Goal: Task Accomplishment & Management: Use online tool/utility

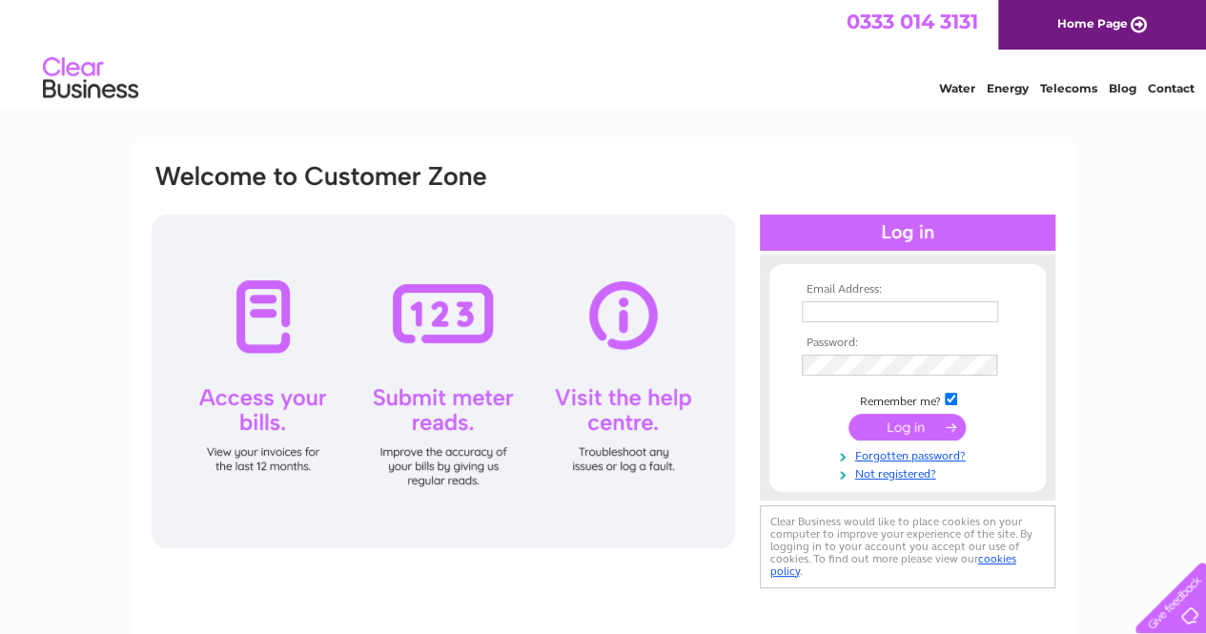
click at [811, 312] on input "text" at bounding box center [900, 311] width 196 height 21
type input "stuart.mcadam@sjpp.co.uk"
click at [849, 417] on input "submit" at bounding box center [907, 430] width 117 height 27
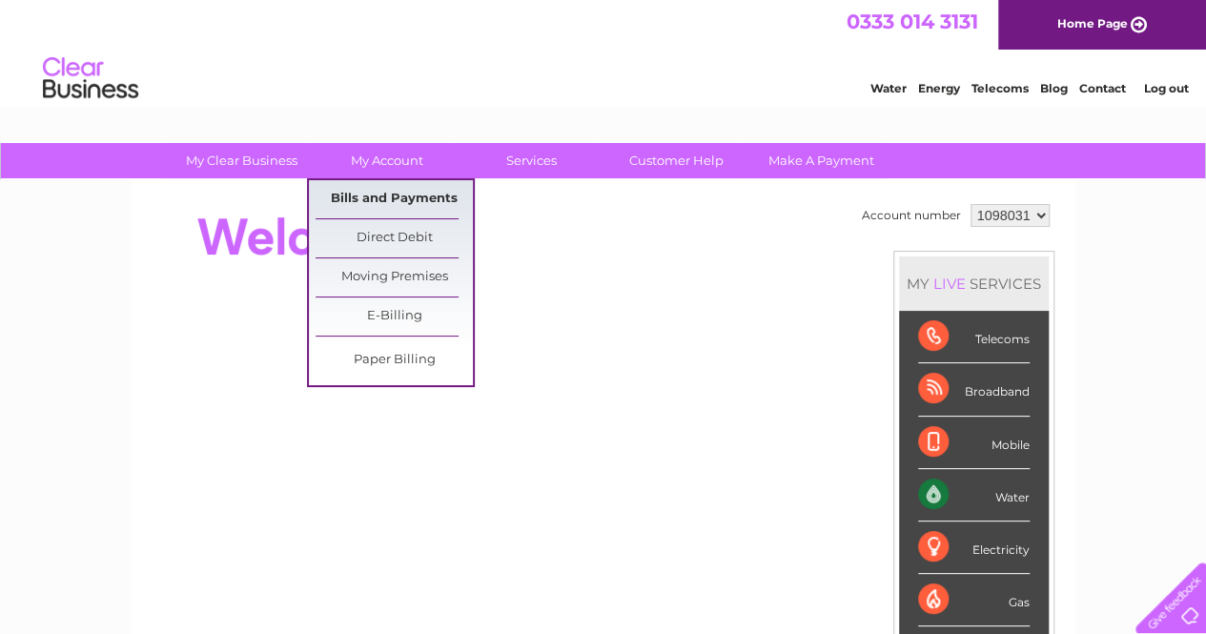
click at [397, 195] on link "Bills and Payments" at bounding box center [394, 199] width 157 height 38
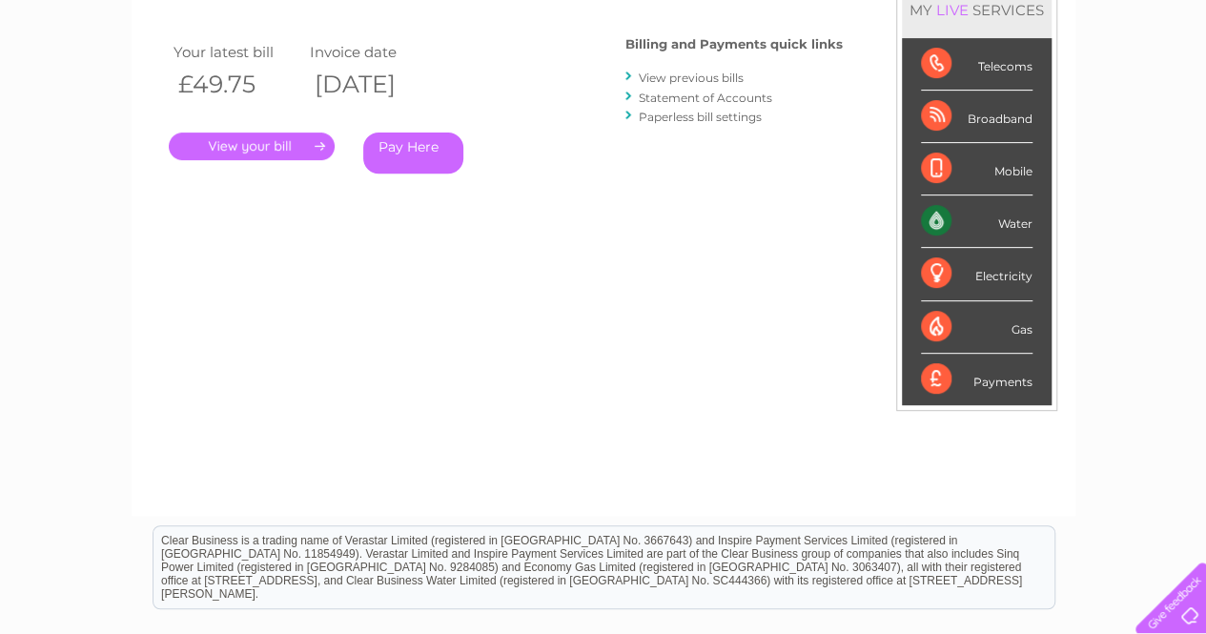
scroll to position [95, 0]
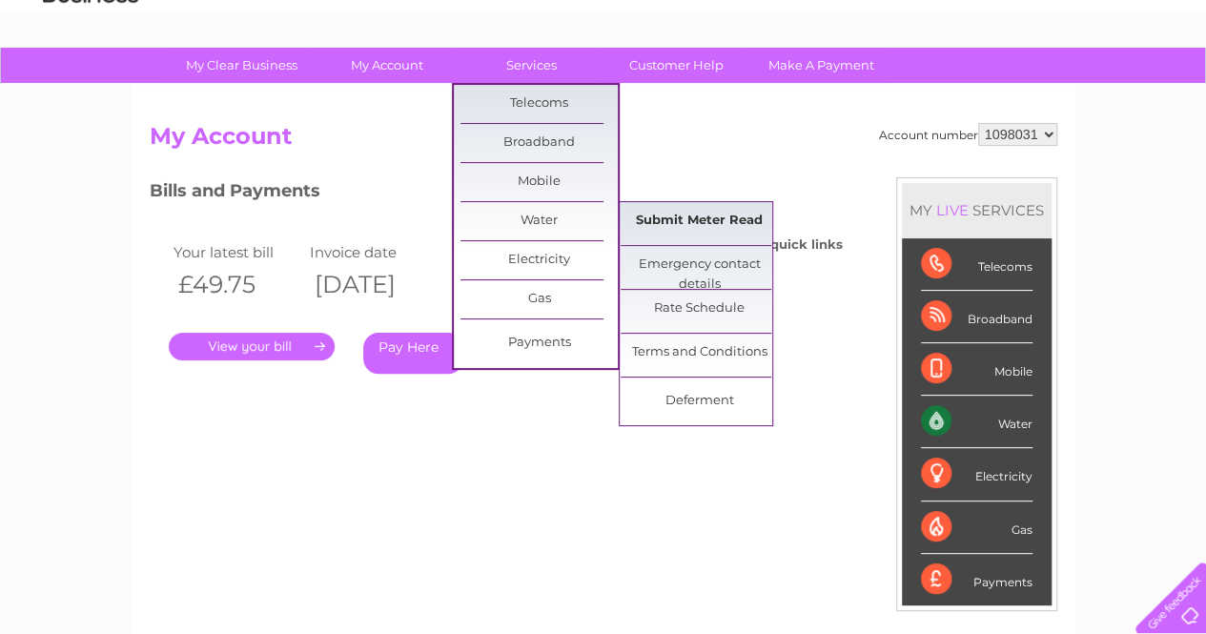
click at [696, 212] on link "Submit Meter Read" at bounding box center [699, 221] width 157 height 38
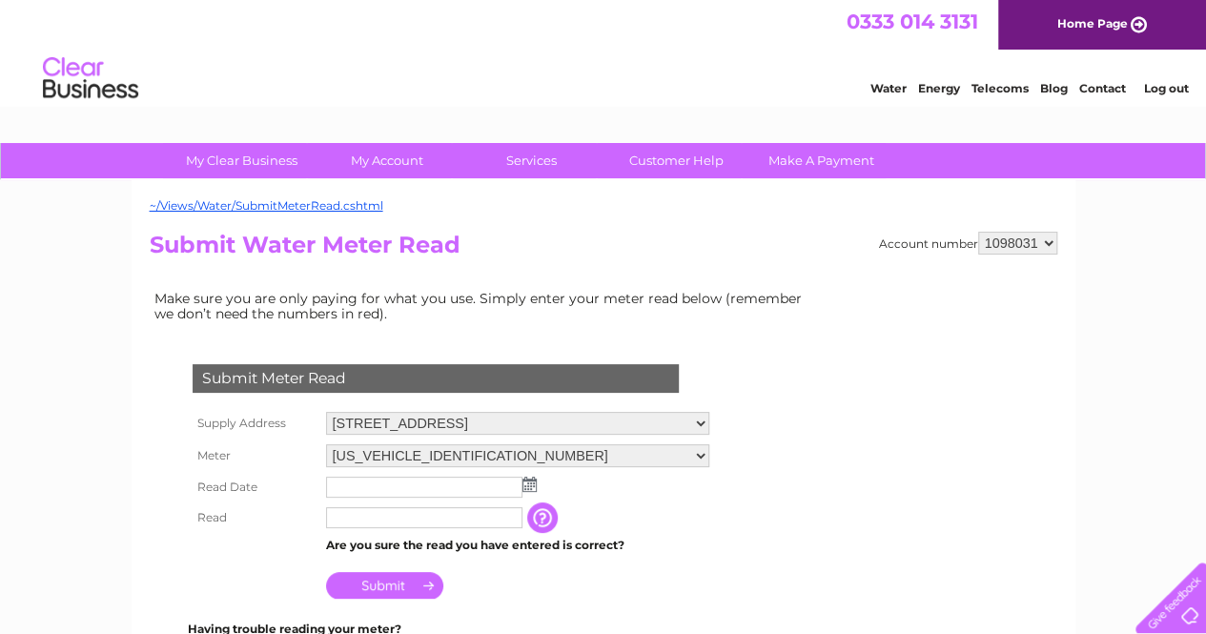
click at [526, 484] on img at bounding box center [530, 484] width 14 height 15
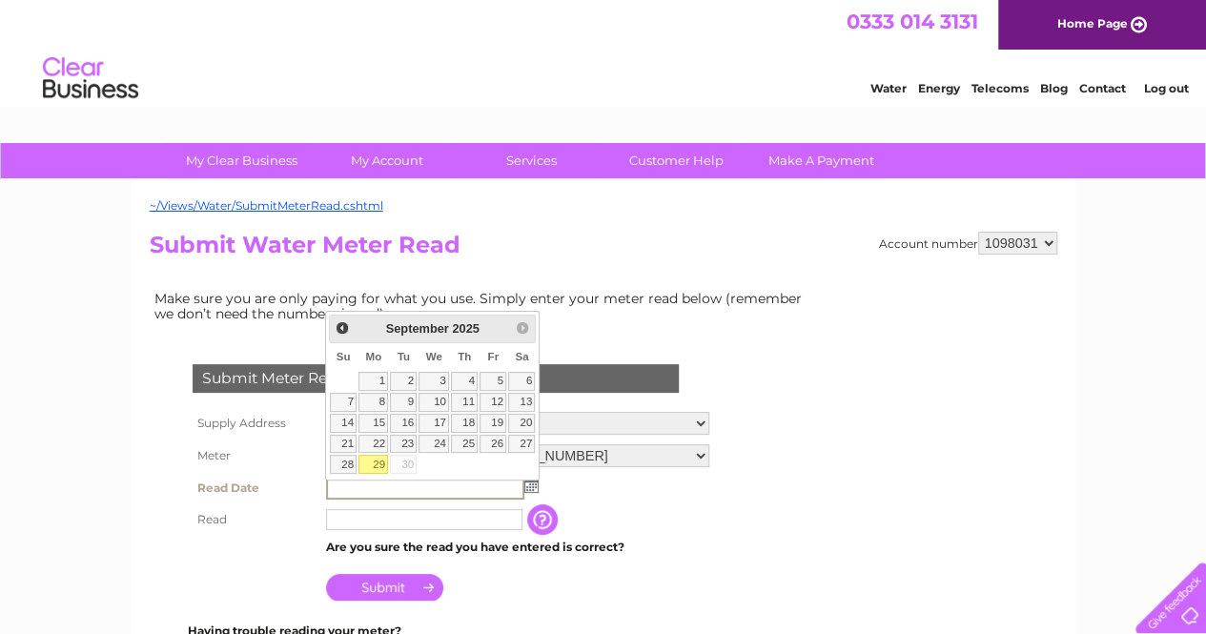
click at [380, 457] on link "29" at bounding box center [374, 464] width 30 height 19
type input "2025/09/29"
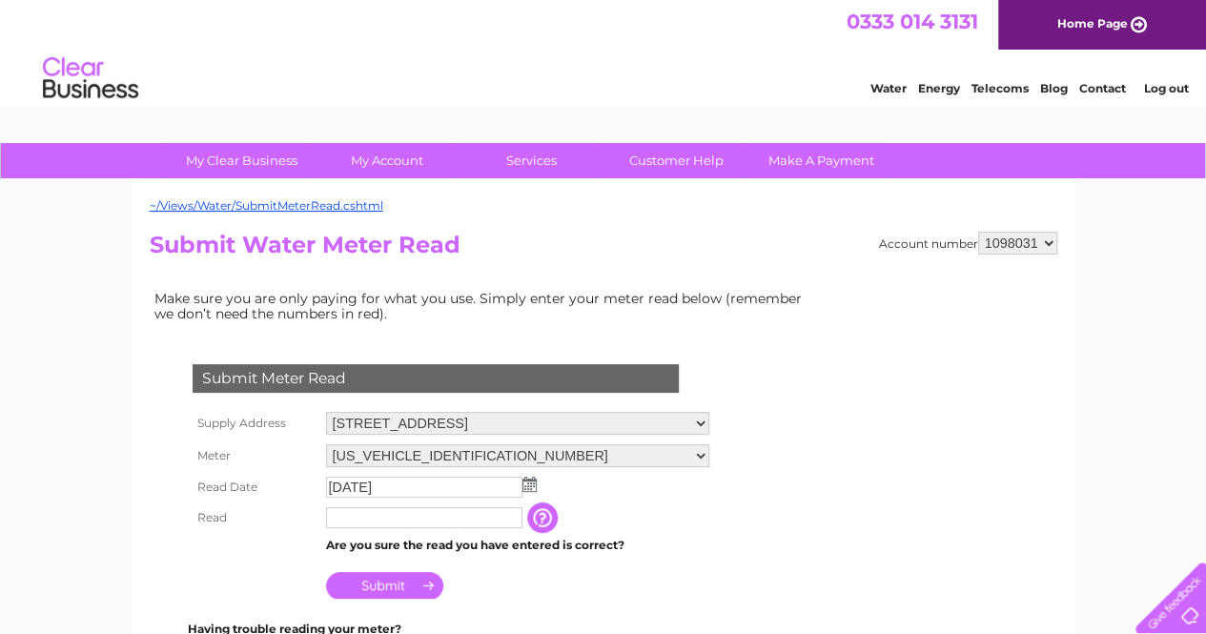
click at [387, 512] on input "text" at bounding box center [424, 517] width 196 height 21
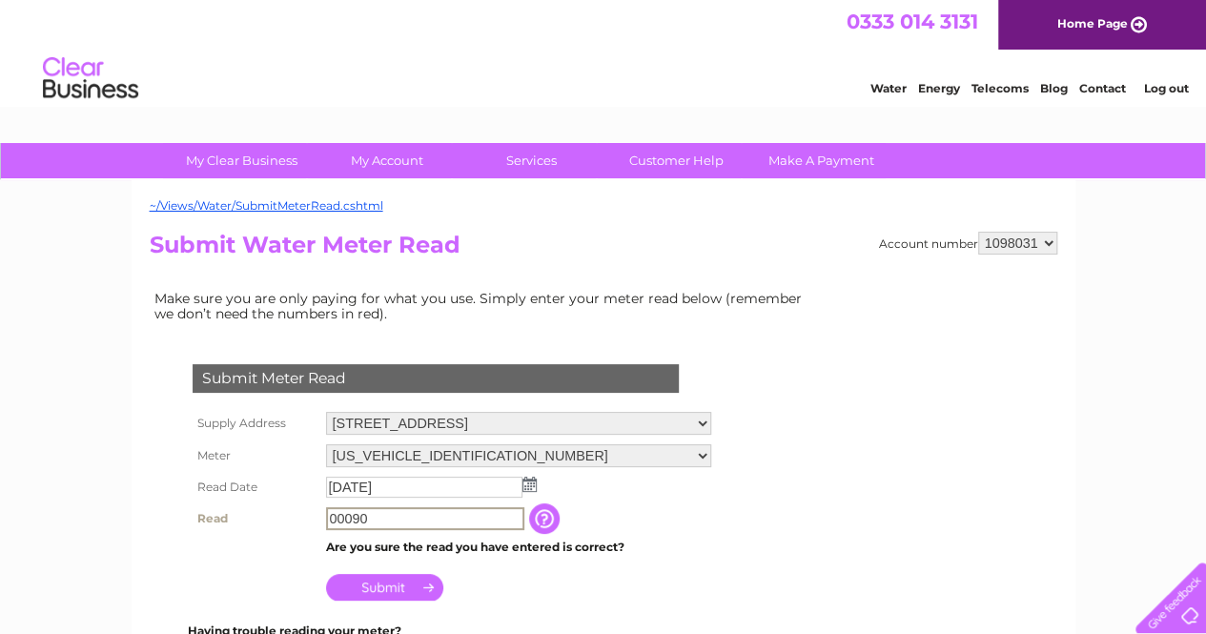
type input "00090"
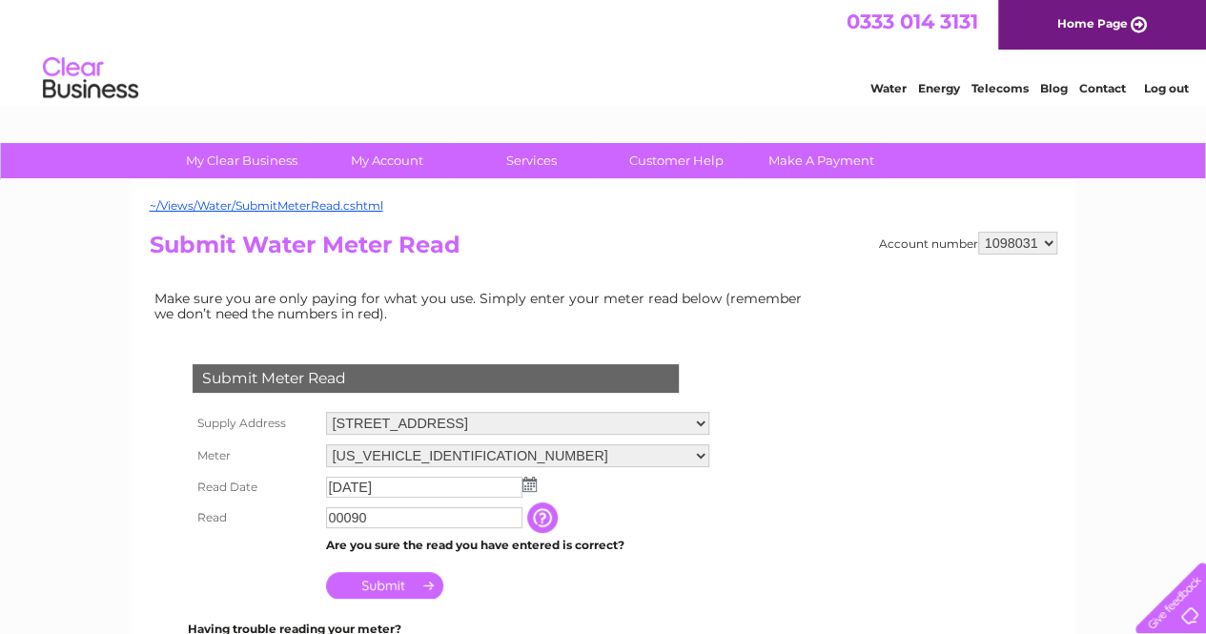
click at [400, 585] on input "Submit" at bounding box center [384, 585] width 117 height 27
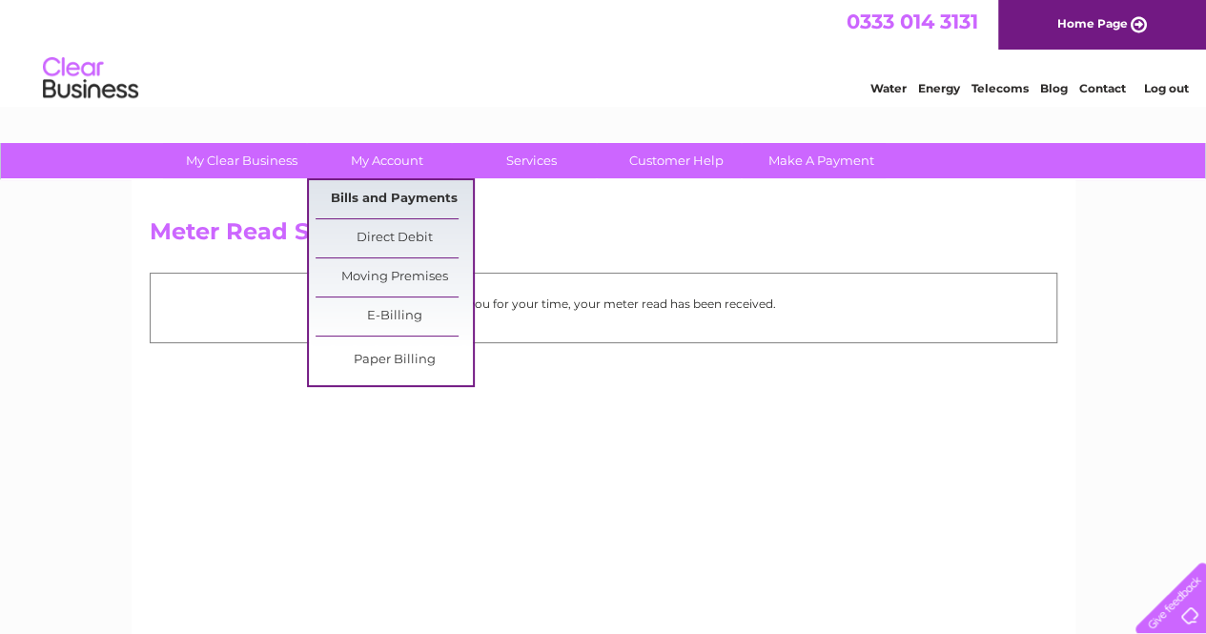
click at [404, 186] on link "Bills and Payments" at bounding box center [394, 199] width 157 height 38
click at [405, 195] on link "Bills and Payments" at bounding box center [394, 199] width 157 height 38
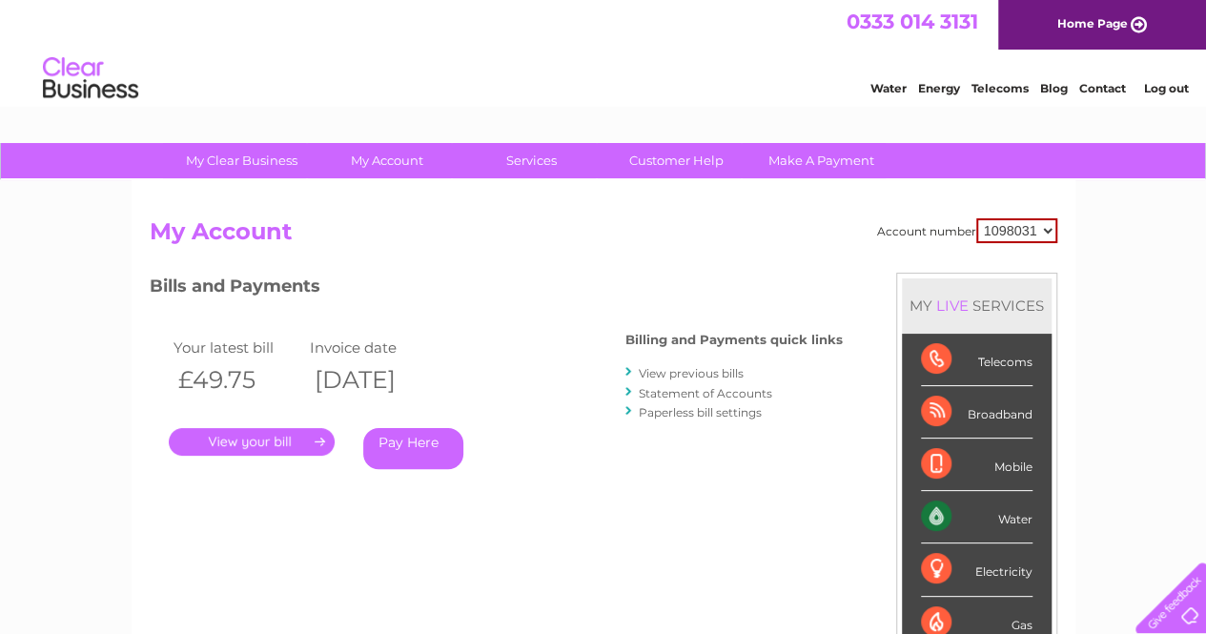
click at [692, 372] on link "View previous bills" at bounding box center [691, 373] width 105 height 14
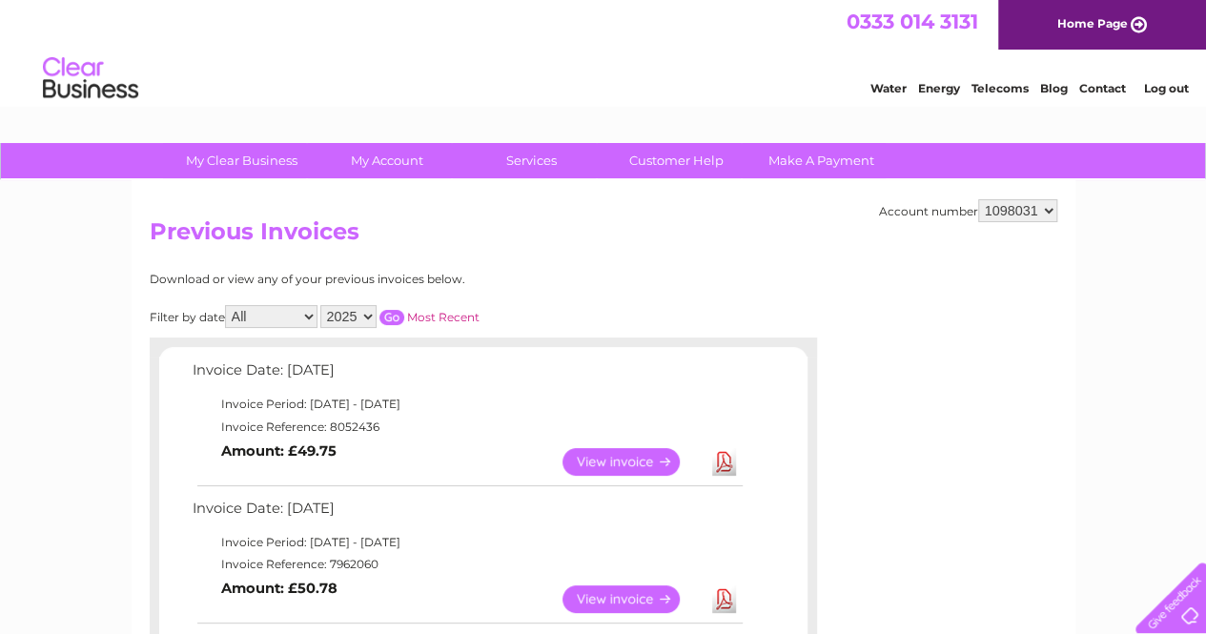
click at [370, 316] on select "2025 2024 2023 2022" at bounding box center [348, 316] width 56 height 23
select select "2024"
click at [321, 305] on select "2025 2024 2023 2022" at bounding box center [348, 316] width 56 height 23
click at [391, 321] on input "button" at bounding box center [392, 317] width 25 height 15
click at [392, 313] on input "button" at bounding box center [392, 317] width 25 height 15
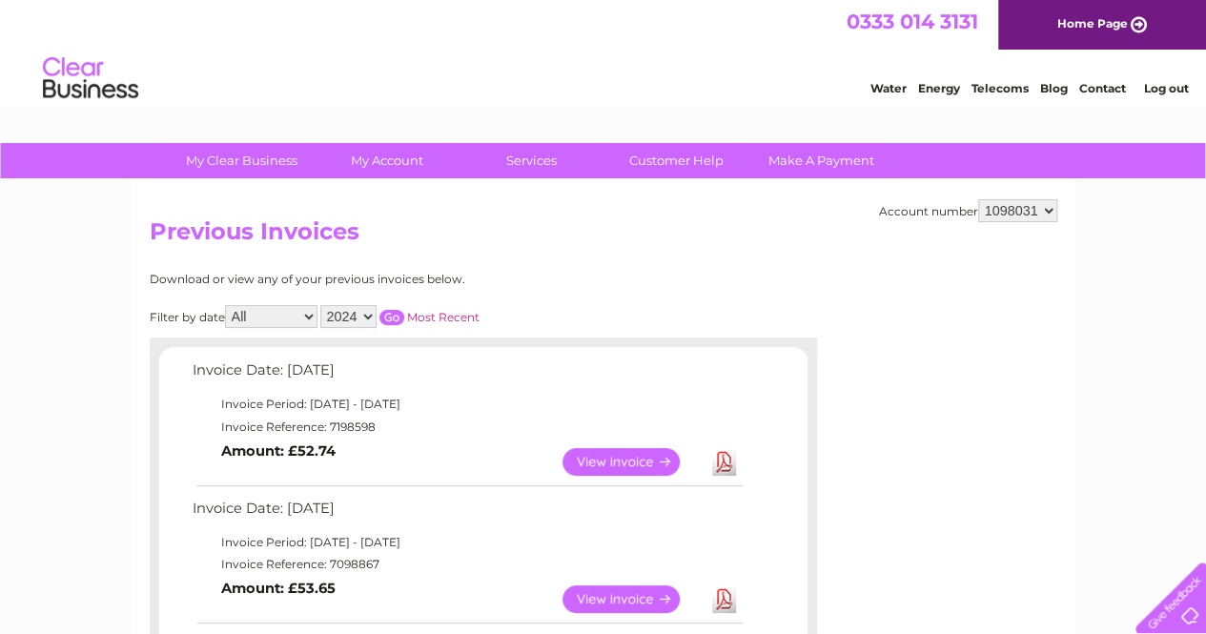
click at [391, 313] on input "button" at bounding box center [392, 317] width 25 height 15
click at [390, 313] on input "button" at bounding box center [392, 317] width 25 height 15
click at [1162, 85] on link "Log out" at bounding box center [1165, 88] width 45 height 14
